Goal: Transaction & Acquisition: Purchase product/service

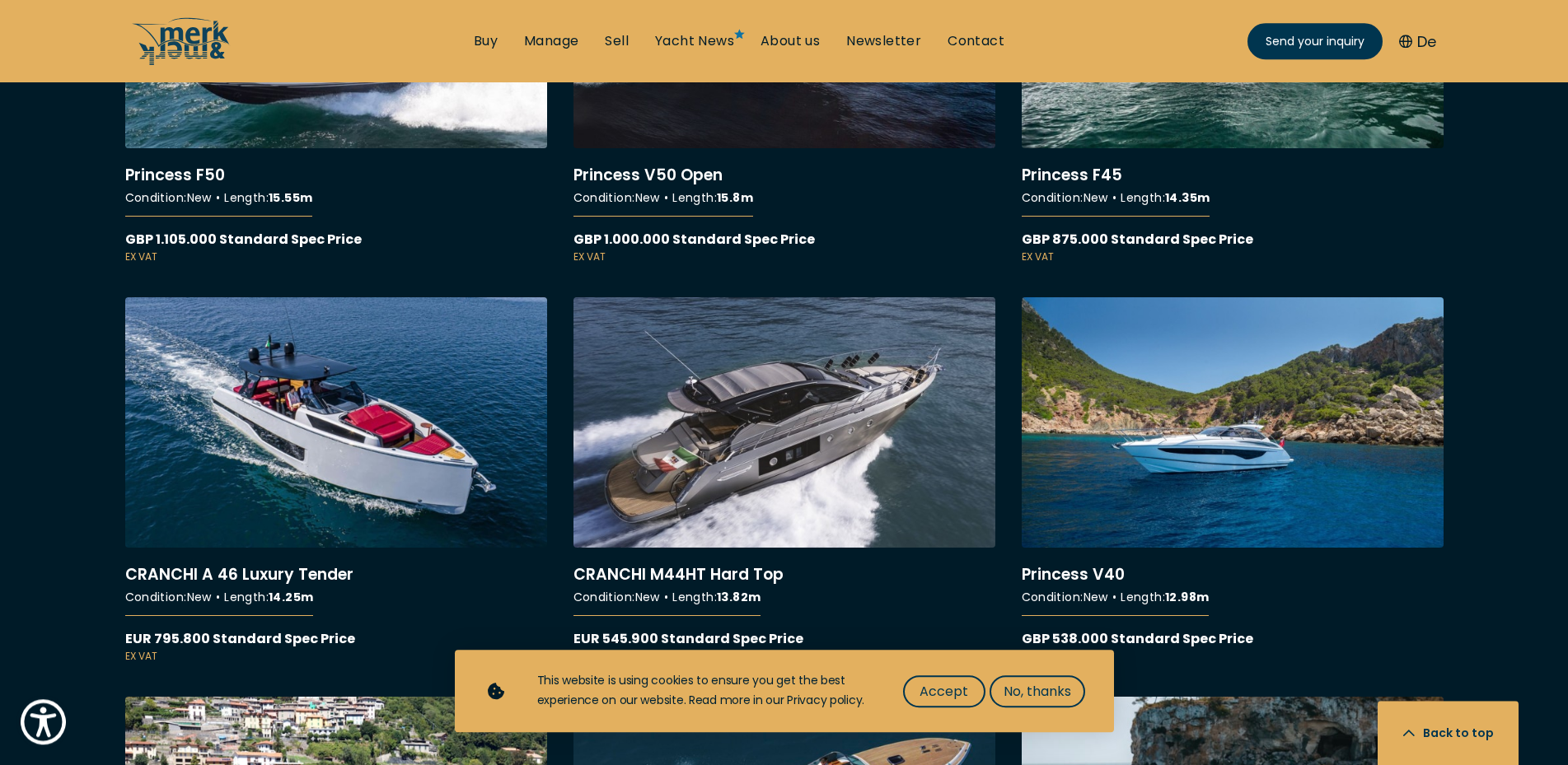
scroll to position [10924, 0]
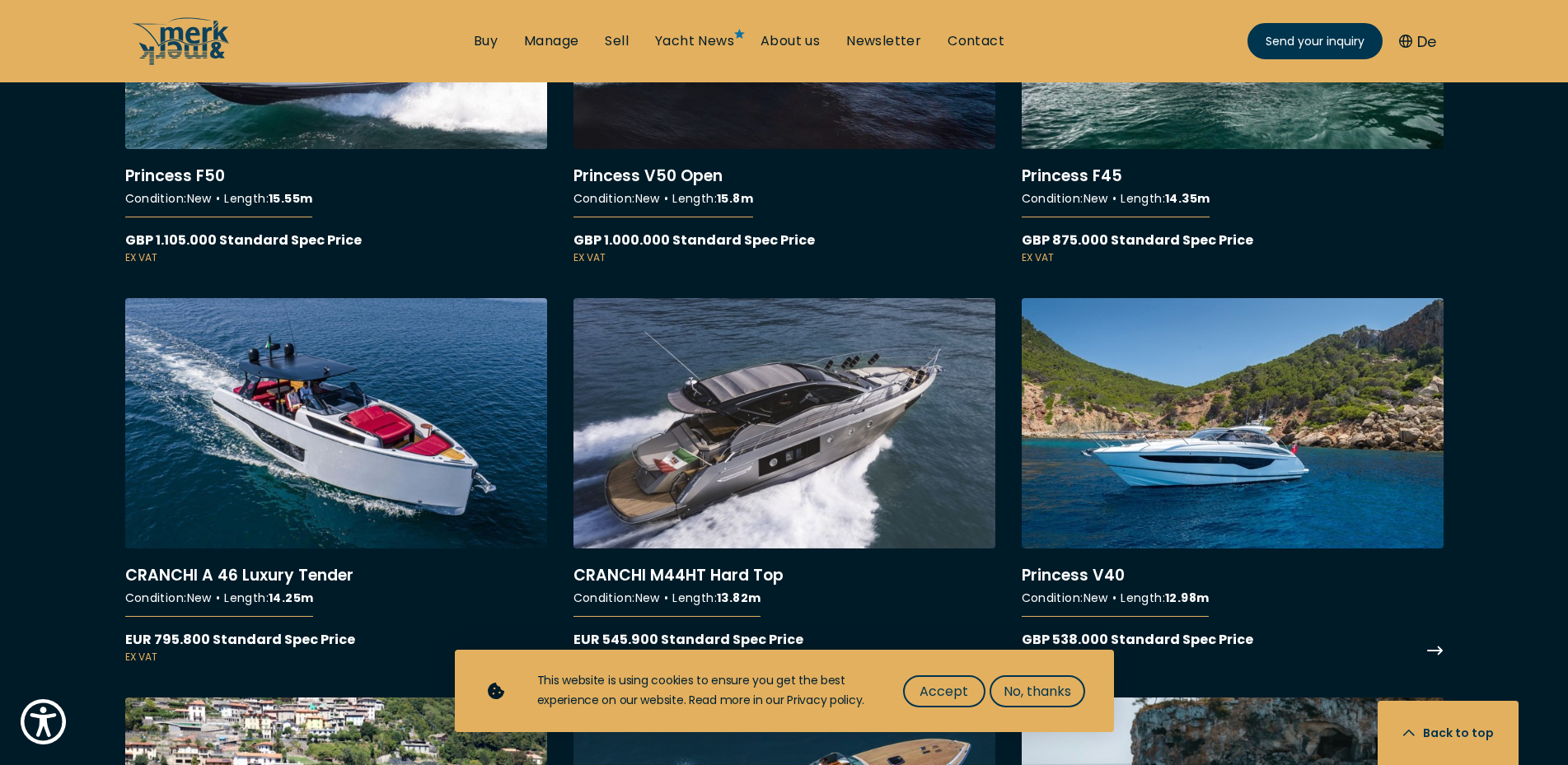
click at [1231, 479] on link "More details about Princess V40" at bounding box center [1233, 482] width 422 height 366
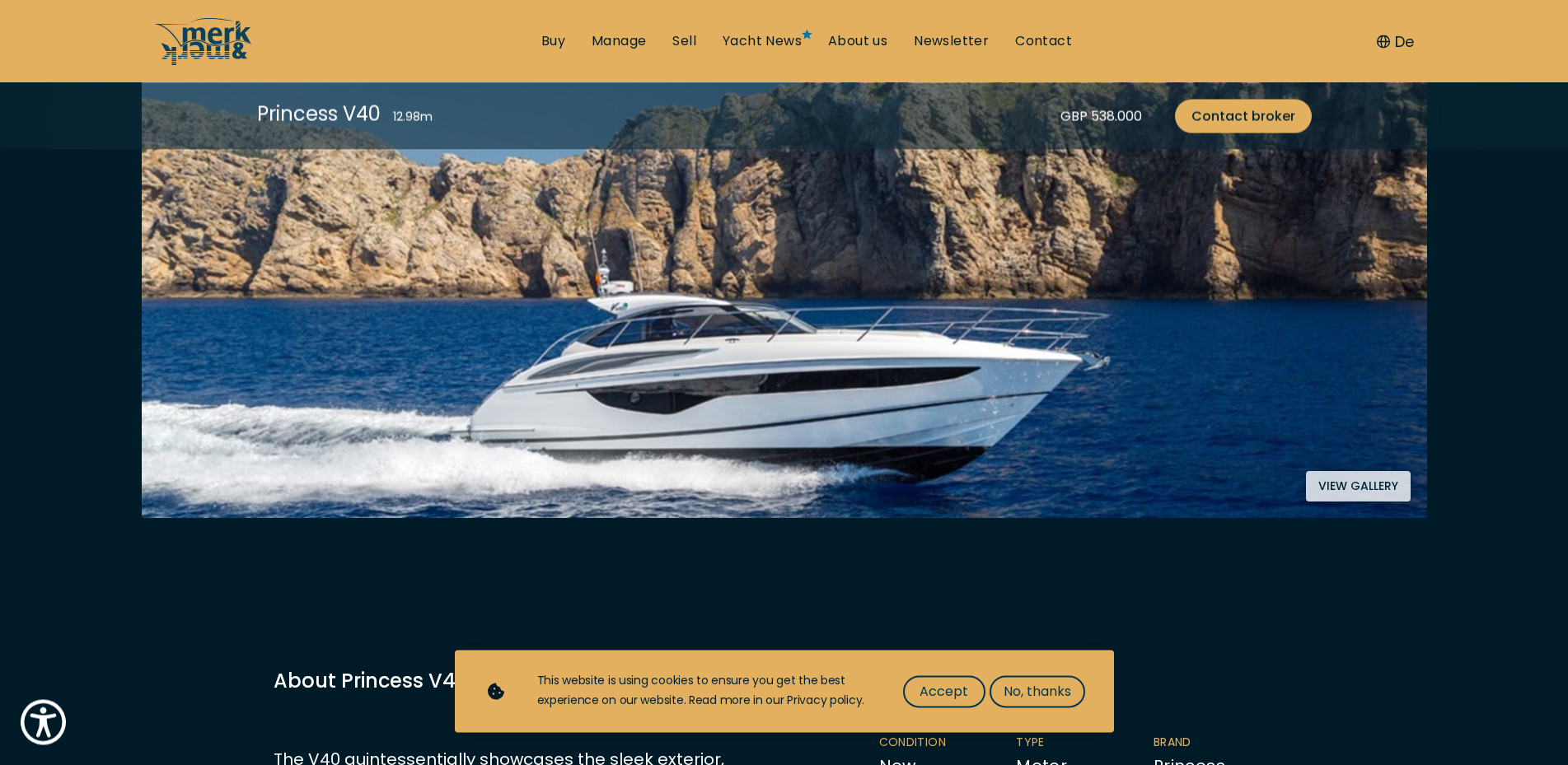
scroll to position [420, 0]
click at [1336, 486] on button "View gallery" at bounding box center [1358, 487] width 105 height 30
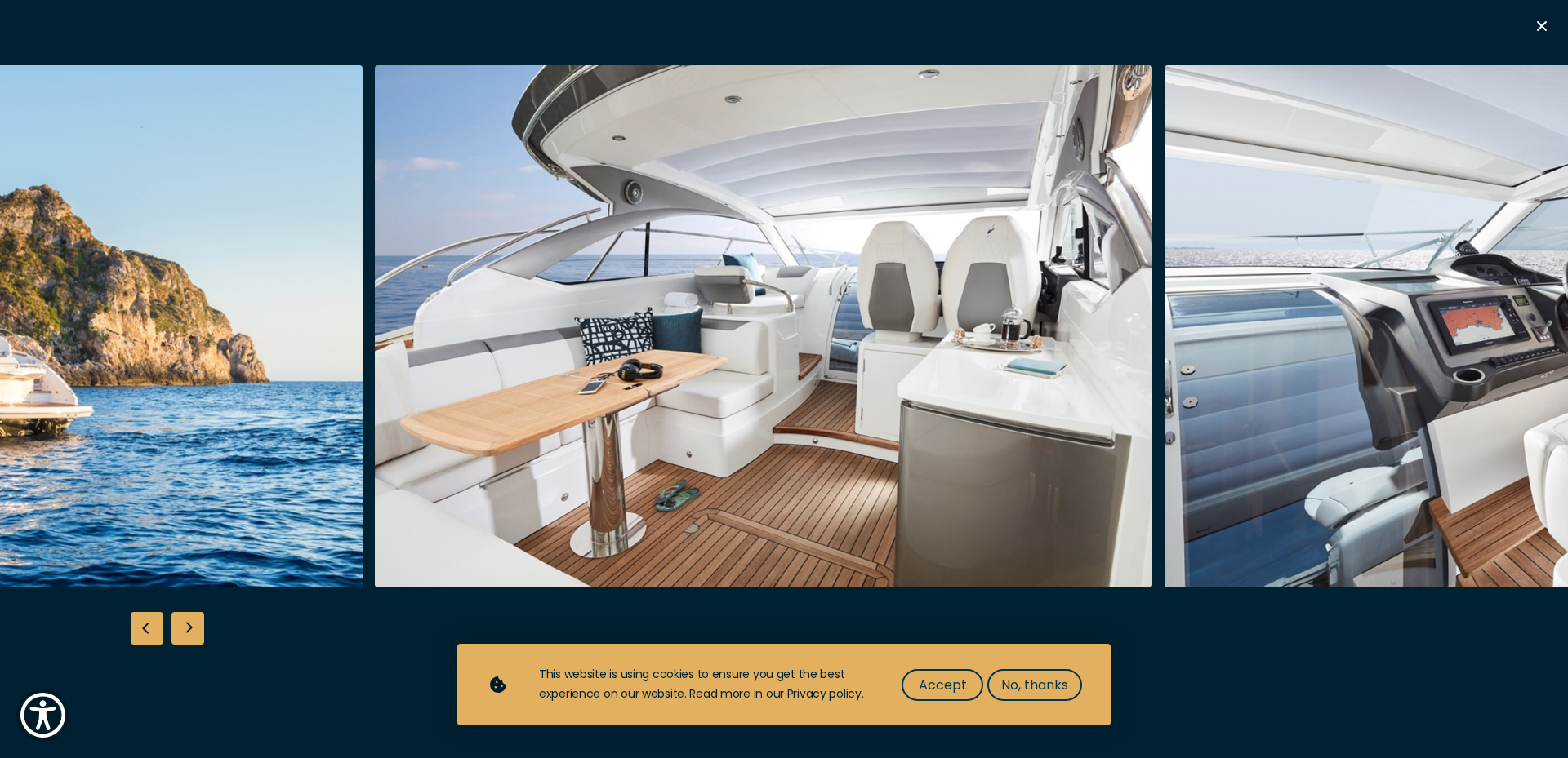
click at [931, 401] on img "button" at bounding box center [764, 327] width 778 height 522
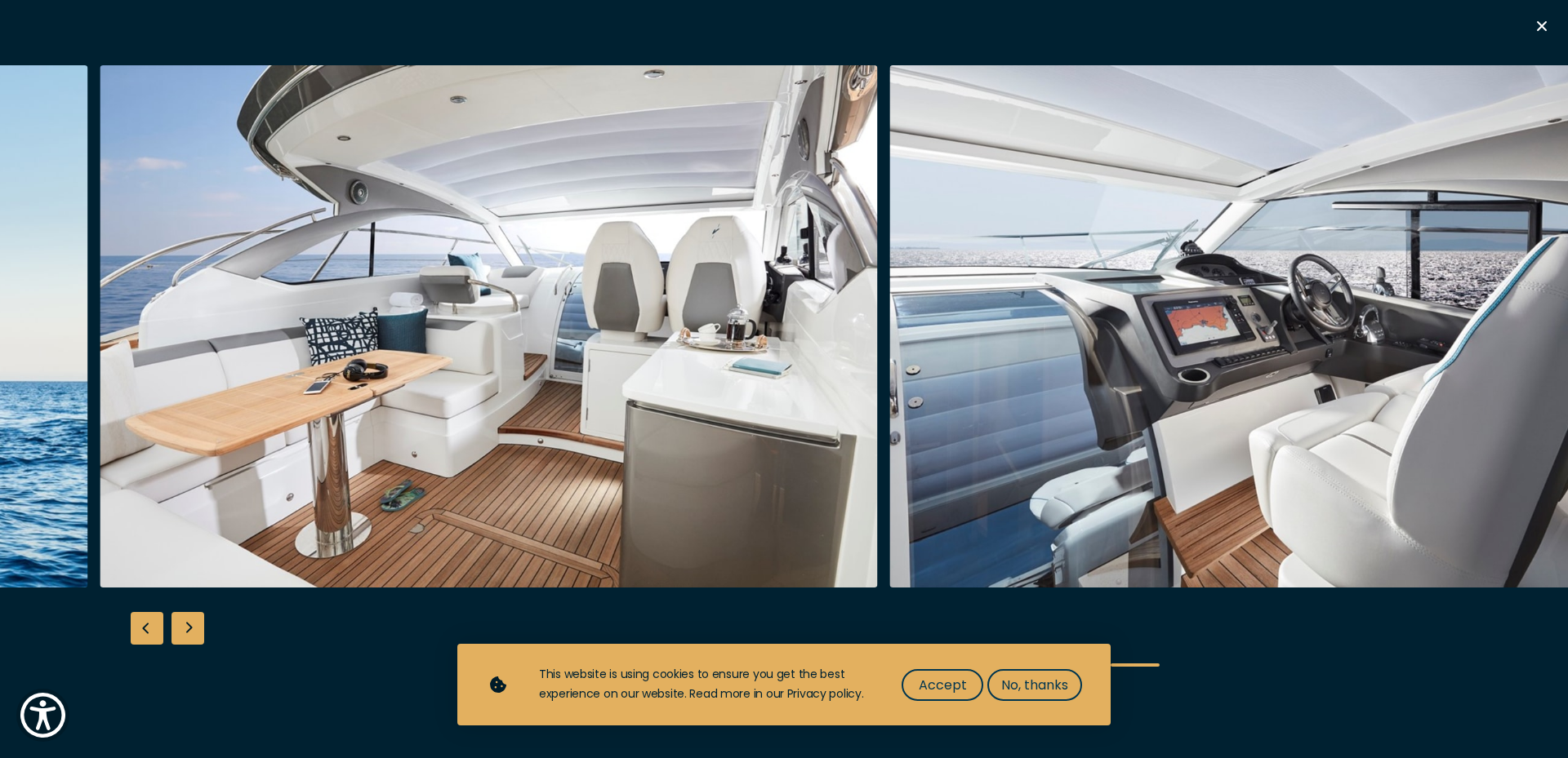
click at [920, 434] on img "button" at bounding box center [1279, 327] width 778 height 522
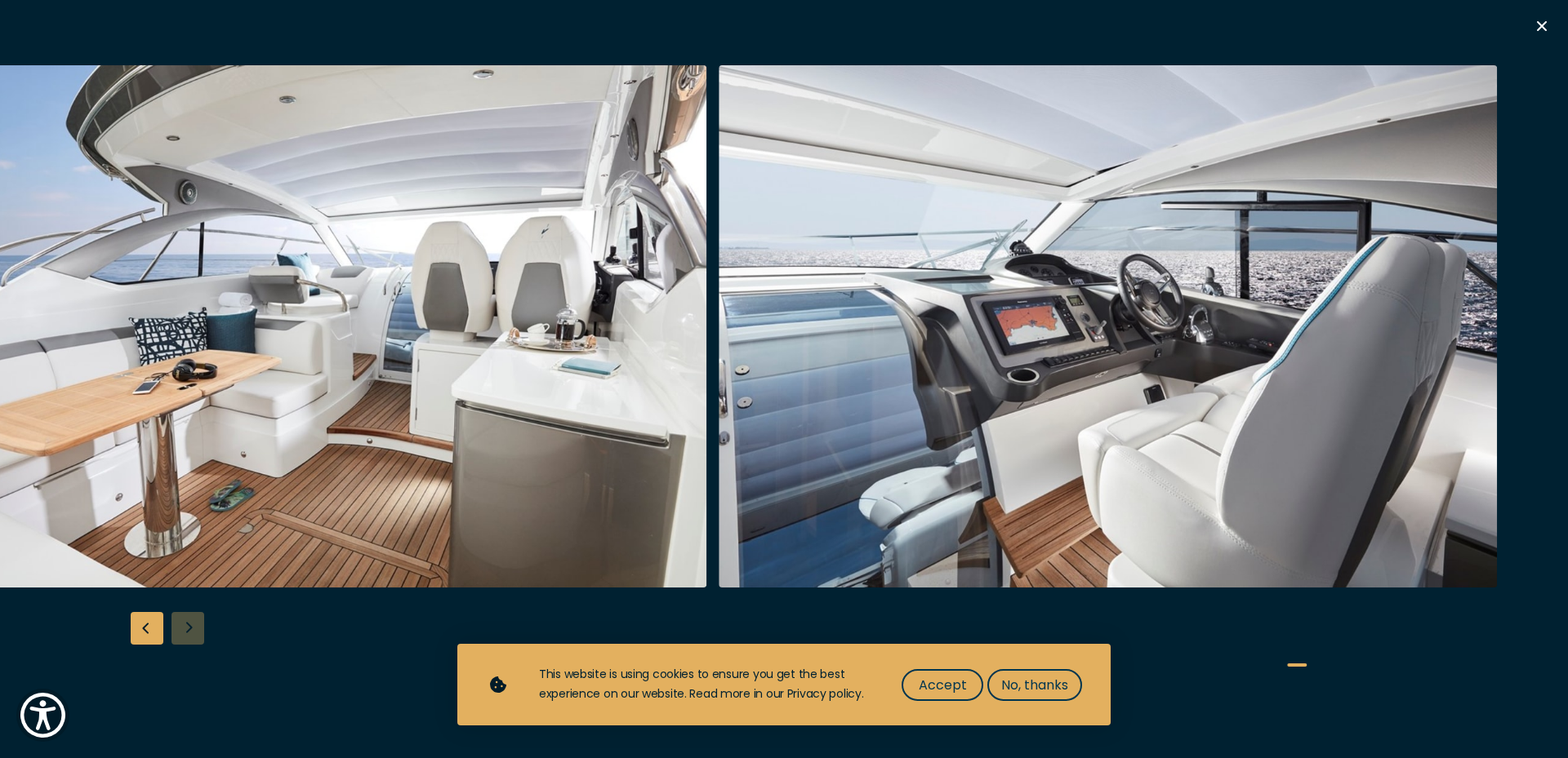
click at [826, 406] on img "button" at bounding box center [1107, 327] width 778 height 522
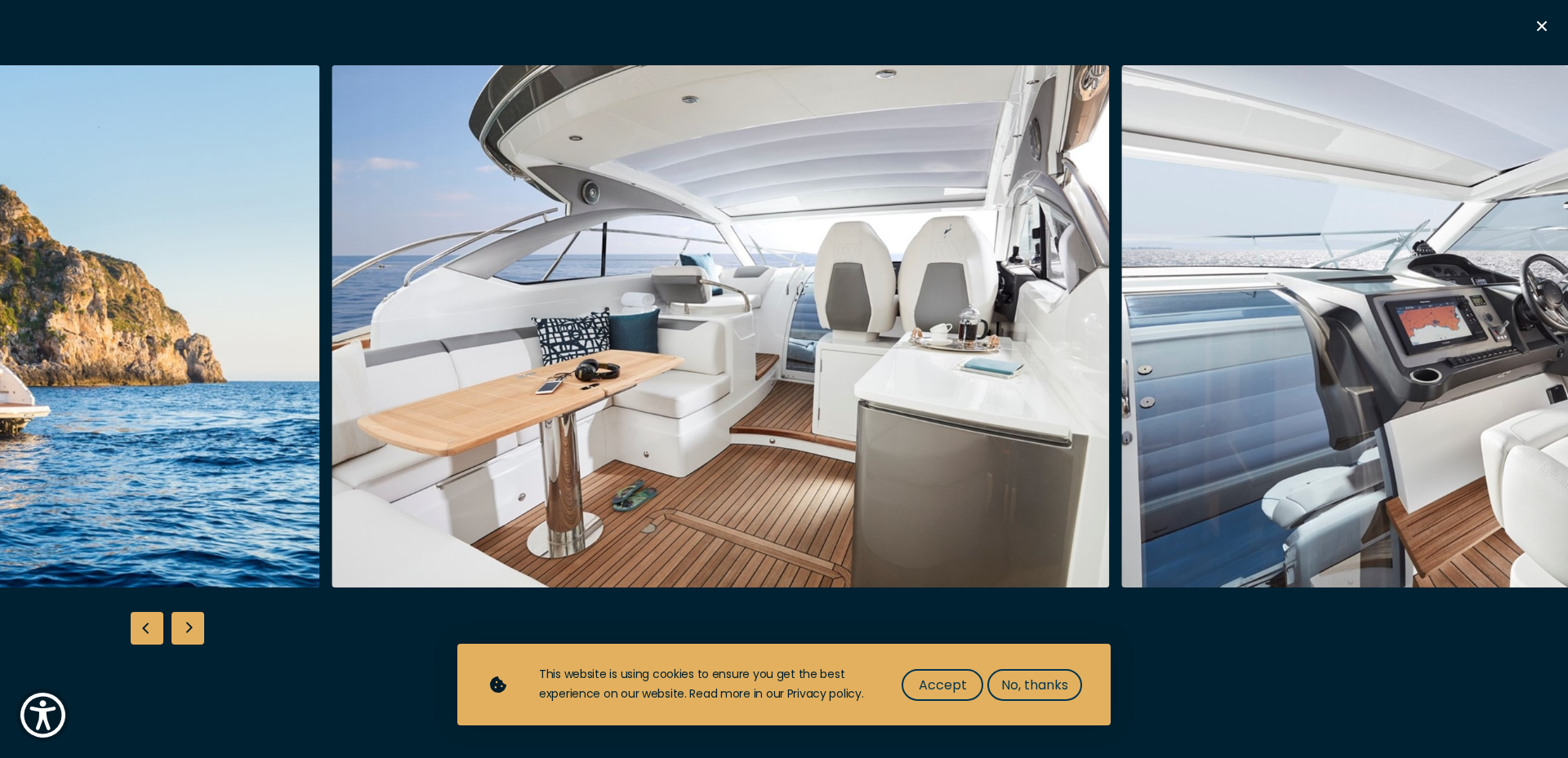
click at [851, 366] on img "button" at bounding box center [720, 327] width 778 height 522
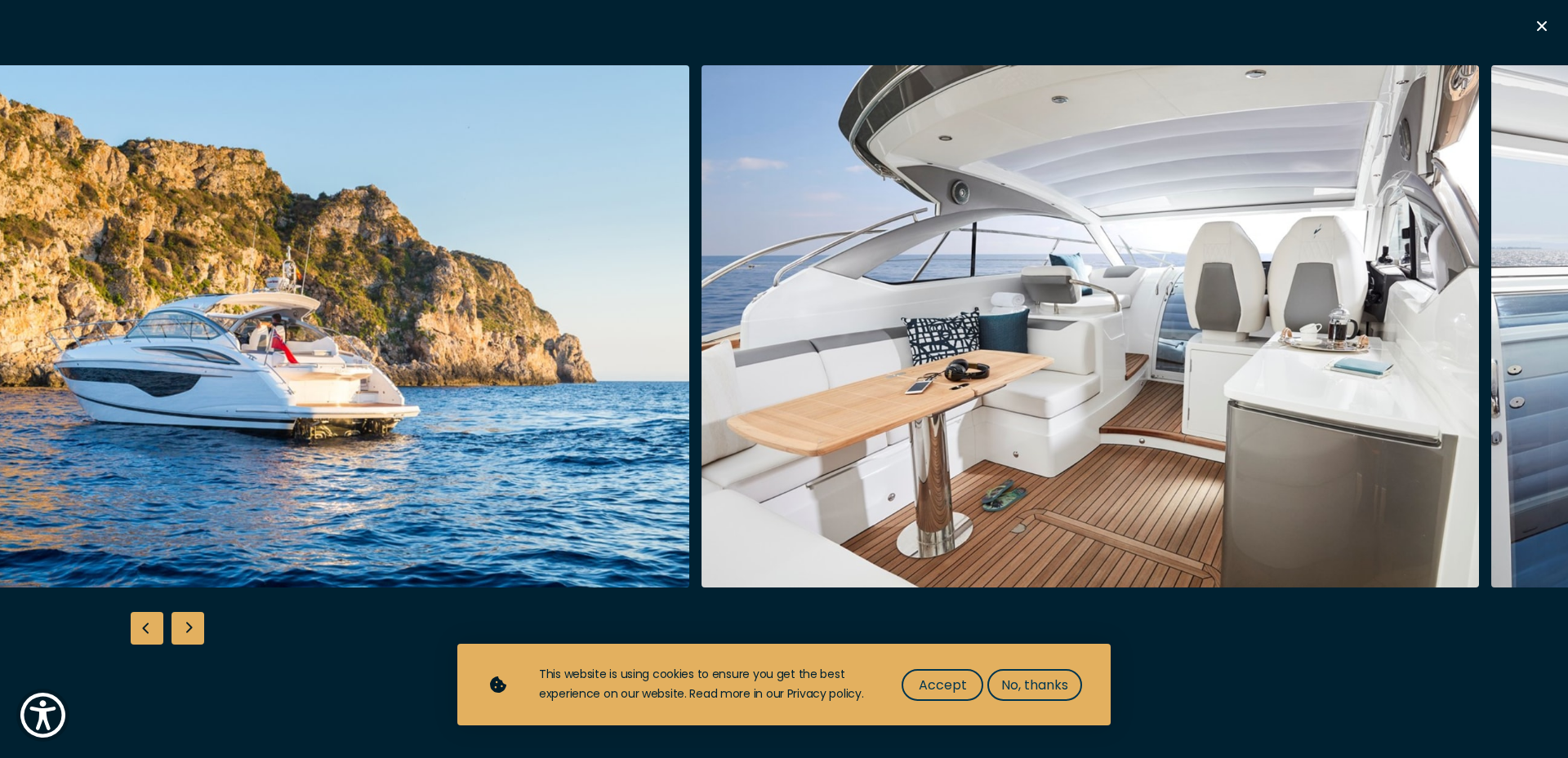
click at [844, 367] on img "button" at bounding box center [1091, 327] width 778 height 522
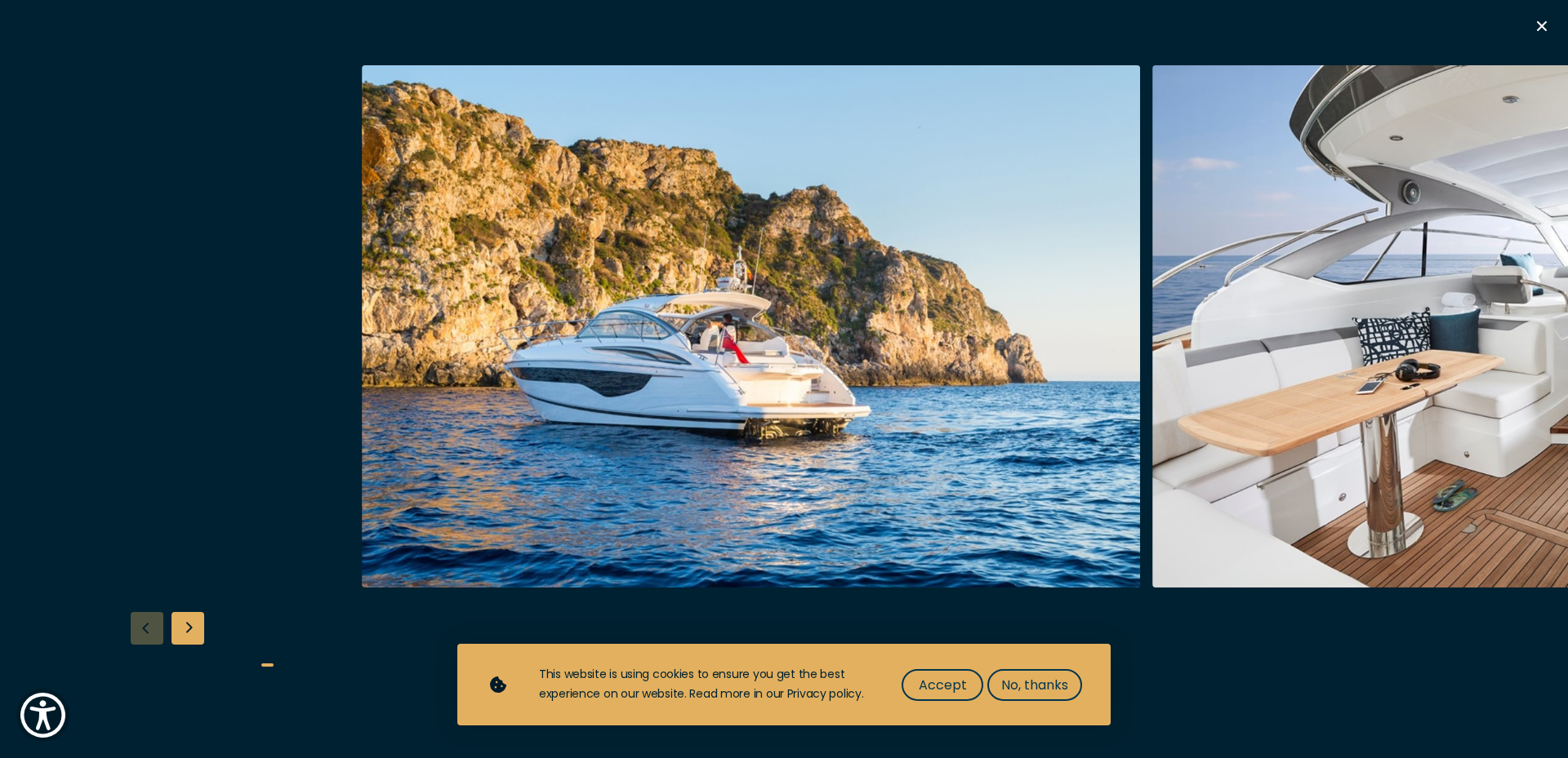
click at [1138, 341] on img "button" at bounding box center [750, 327] width 778 height 522
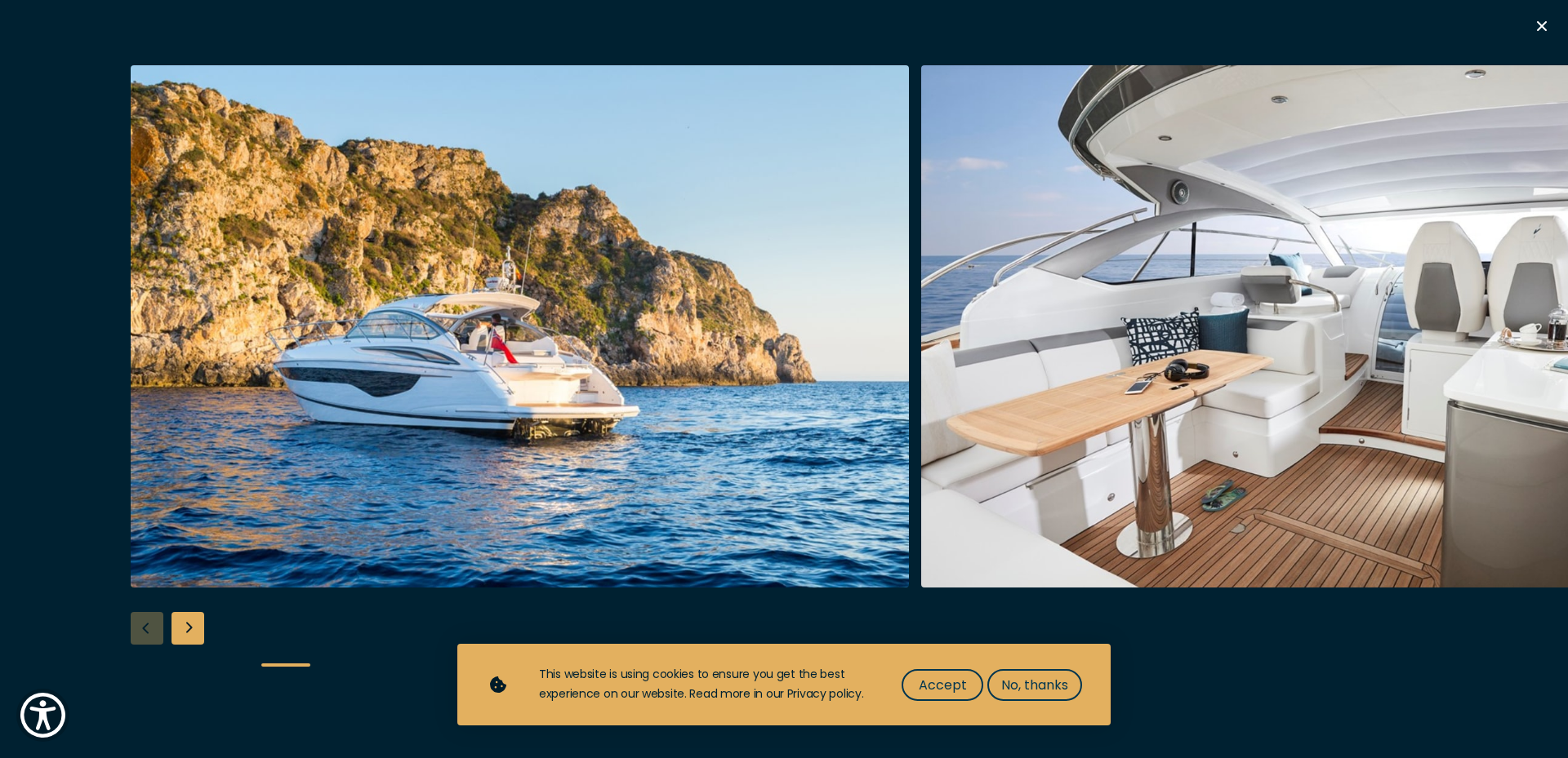
click at [1541, 26] on icon "button" at bounding box center [1541, 26] width 10 height 10
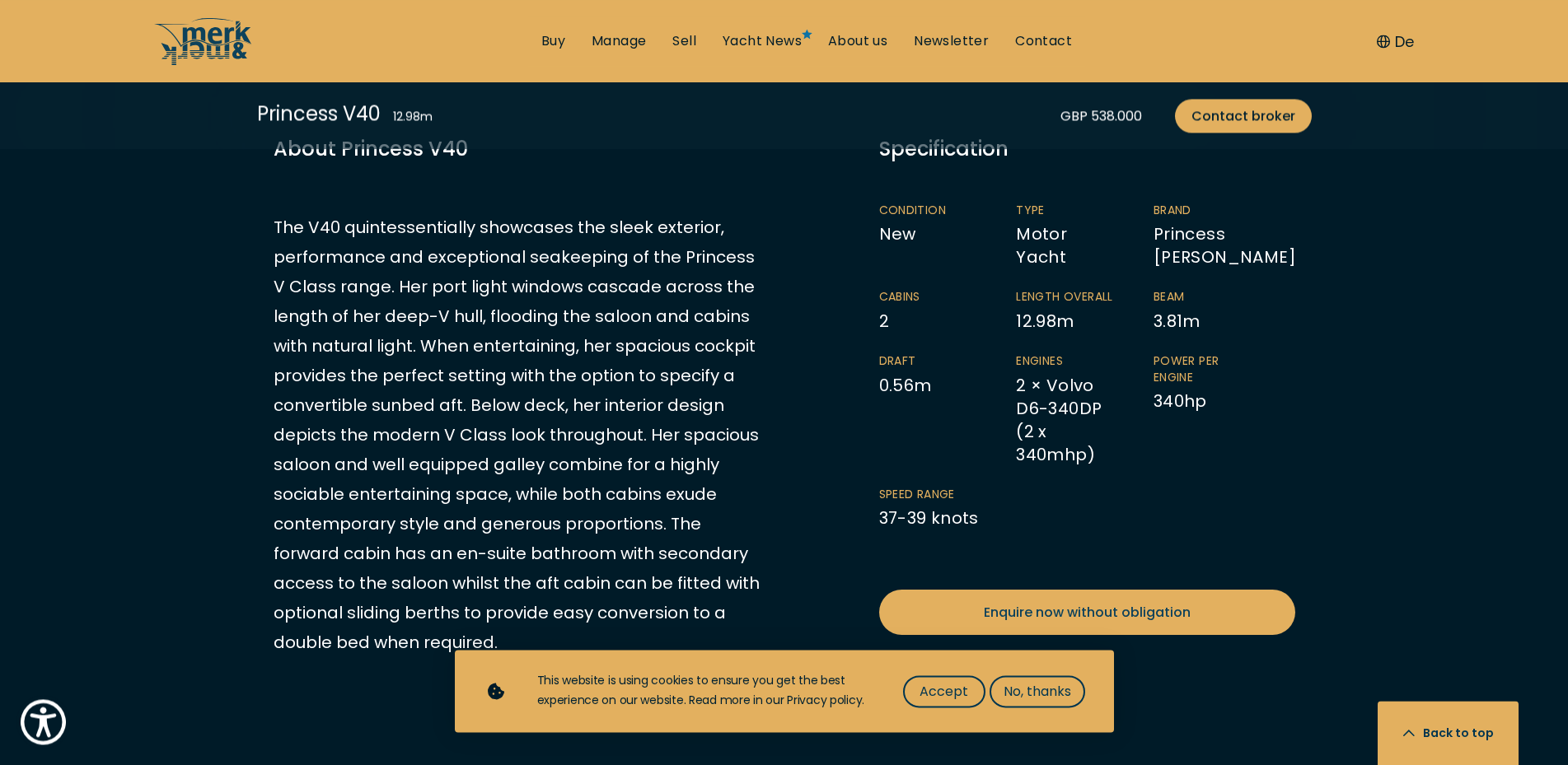
scroll to position [924, 0]
